Goal: Navigation & Orientation: Find specific page/section

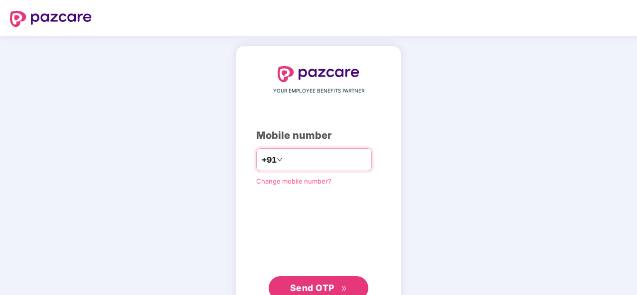
drag, startPoint x: 0, startPoint y: 0, endPoint x: 344, endPoint y: 162, distance: 379.9
click at [344, 162] on input "number" at bounding box center [325, 160] width 82 height 16
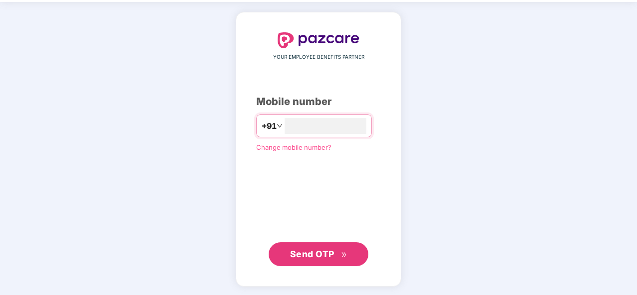
type input "**********"
click at [340, 261] on button "Send OTP" at bounding box center [319, 255] width 100 height 24
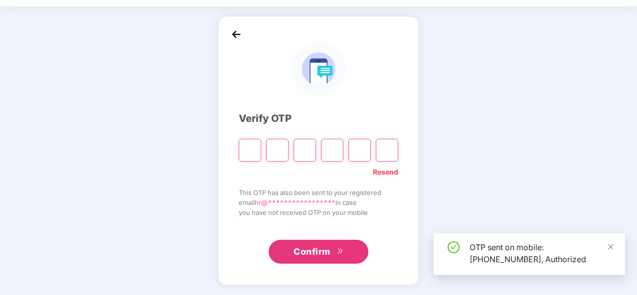
scroll to position [29, 0]
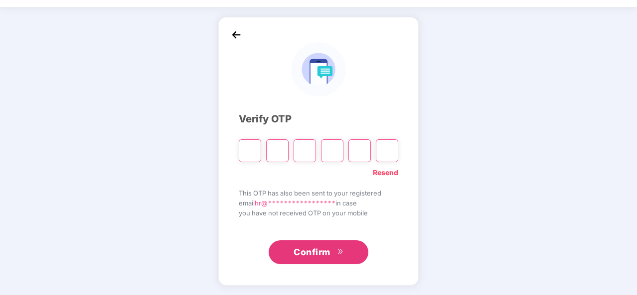
type input "*"
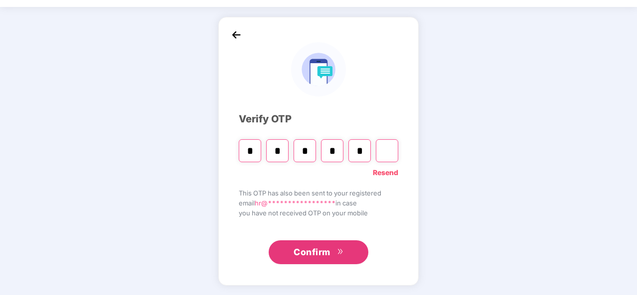
type input "*"
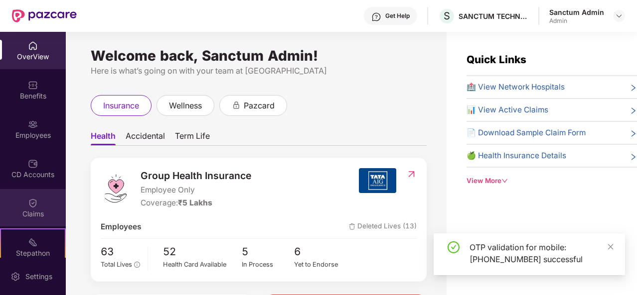
click at [33, 215] on div "Claims" at bounding box center [33, 214] width 66 height 10
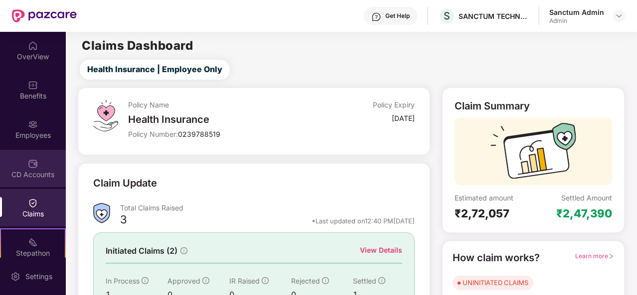
click at [32, 151] on div "CD Accounts" at bounding box center [33, 168] width 66 height 37
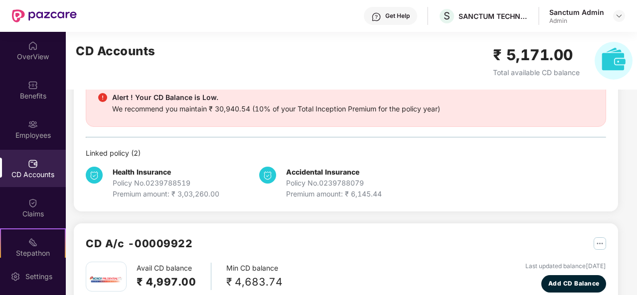
scroll to position [192, 0]
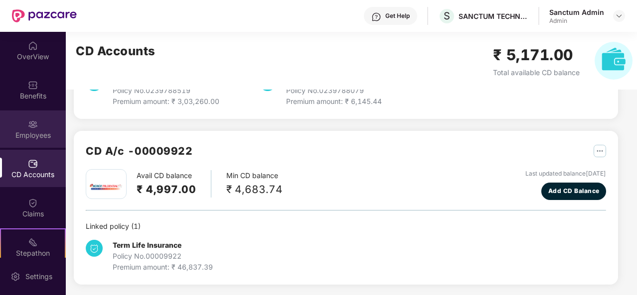
click at [12, 132] on div "Employees" at bounding box center [33, 136] width 66 height 10
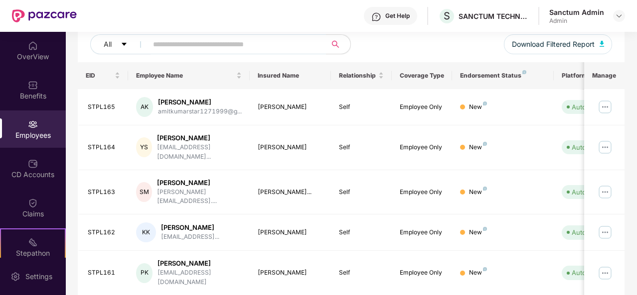
scroll to position [323, 0]
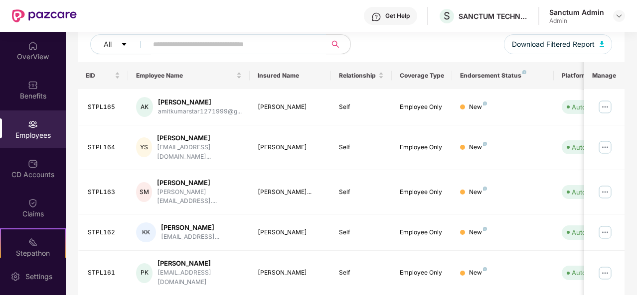
scroll to position [0, 0]
